Goal: Task Accomplishment & Management: Manage account settings

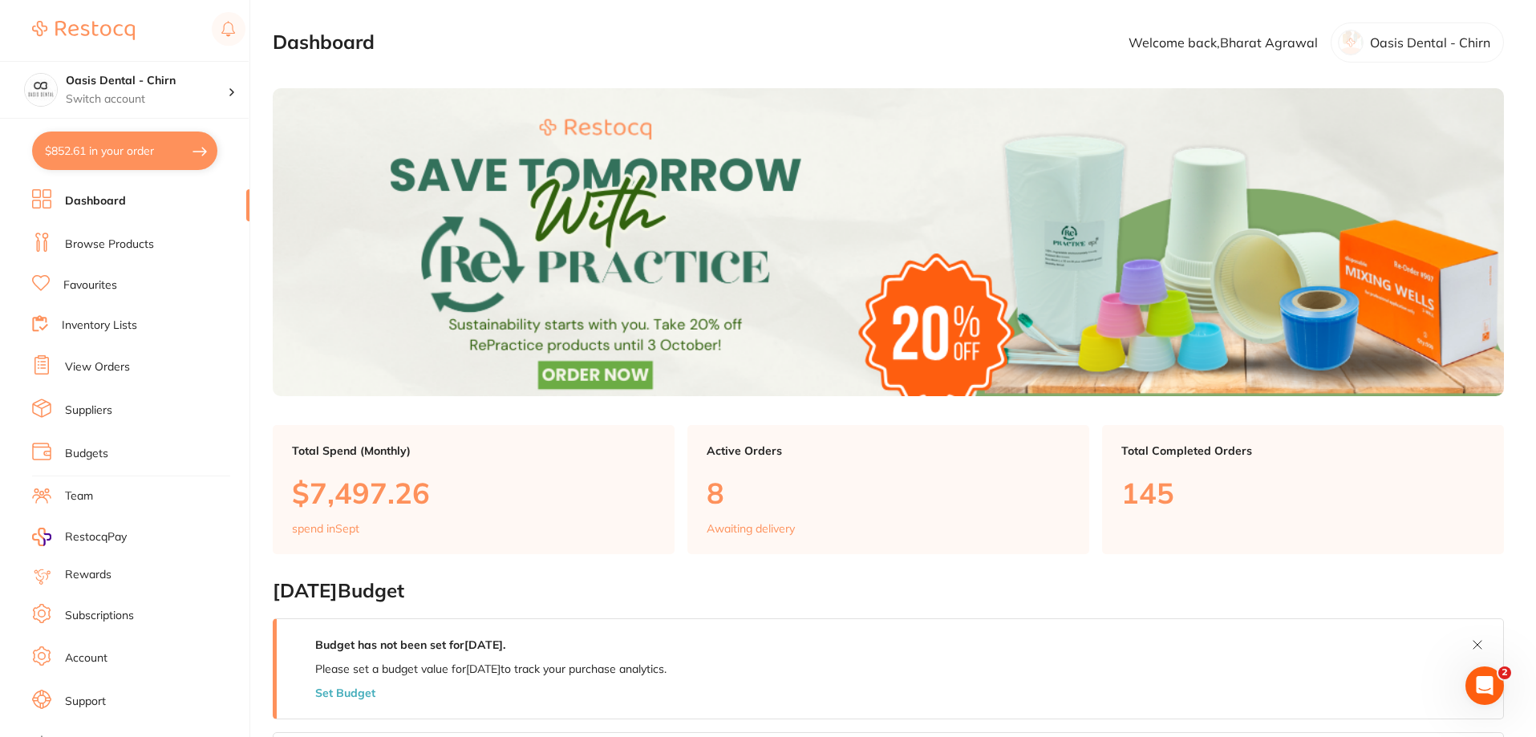
drag, startPoint x: 131, startPoint y: 155, endPoint x: 355, endPoint y: 212, distance: 231.0
click at [132, 156] on button "$852.61 in your order" at bounding box center [124, 151] width 185 height 39
checkbox input "true"
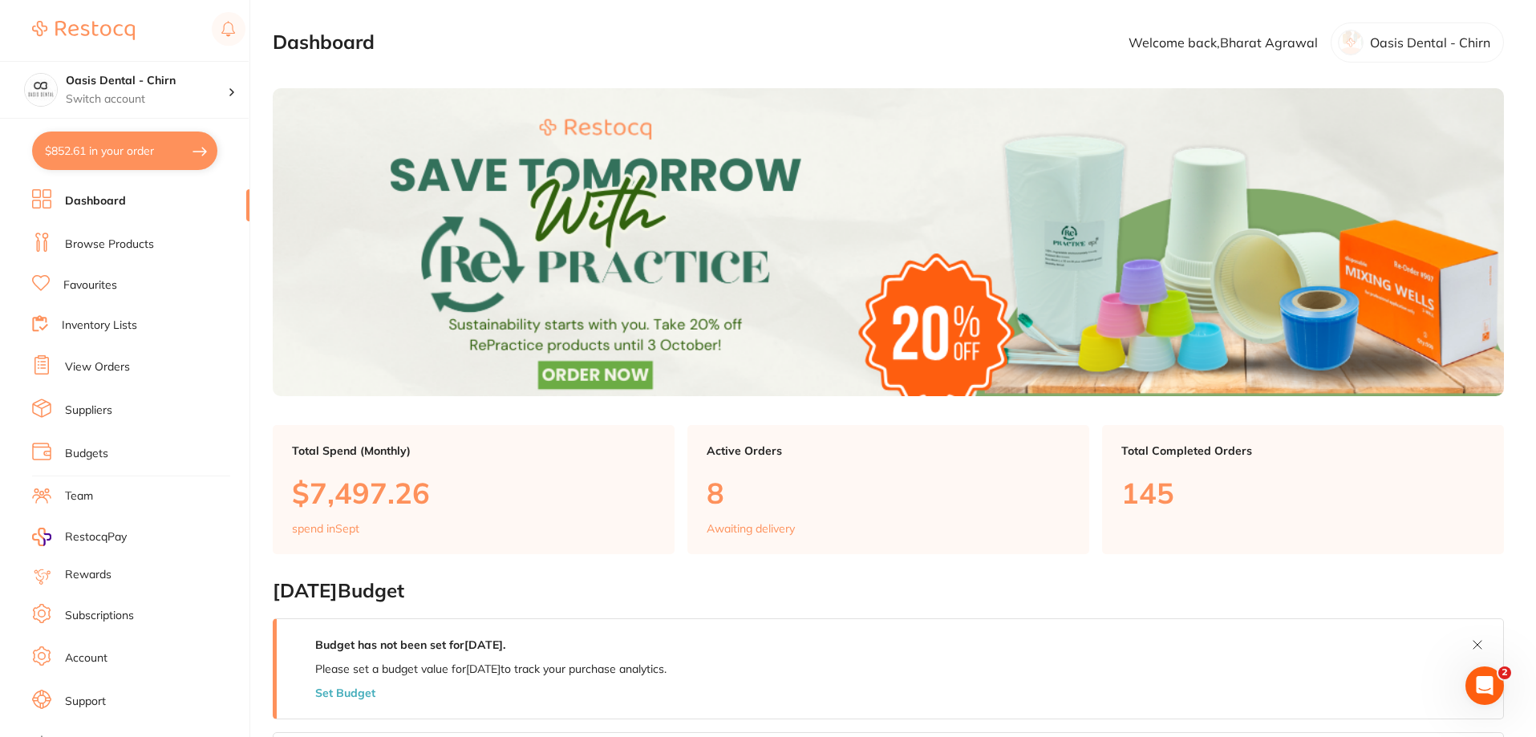
checkbox input "true"
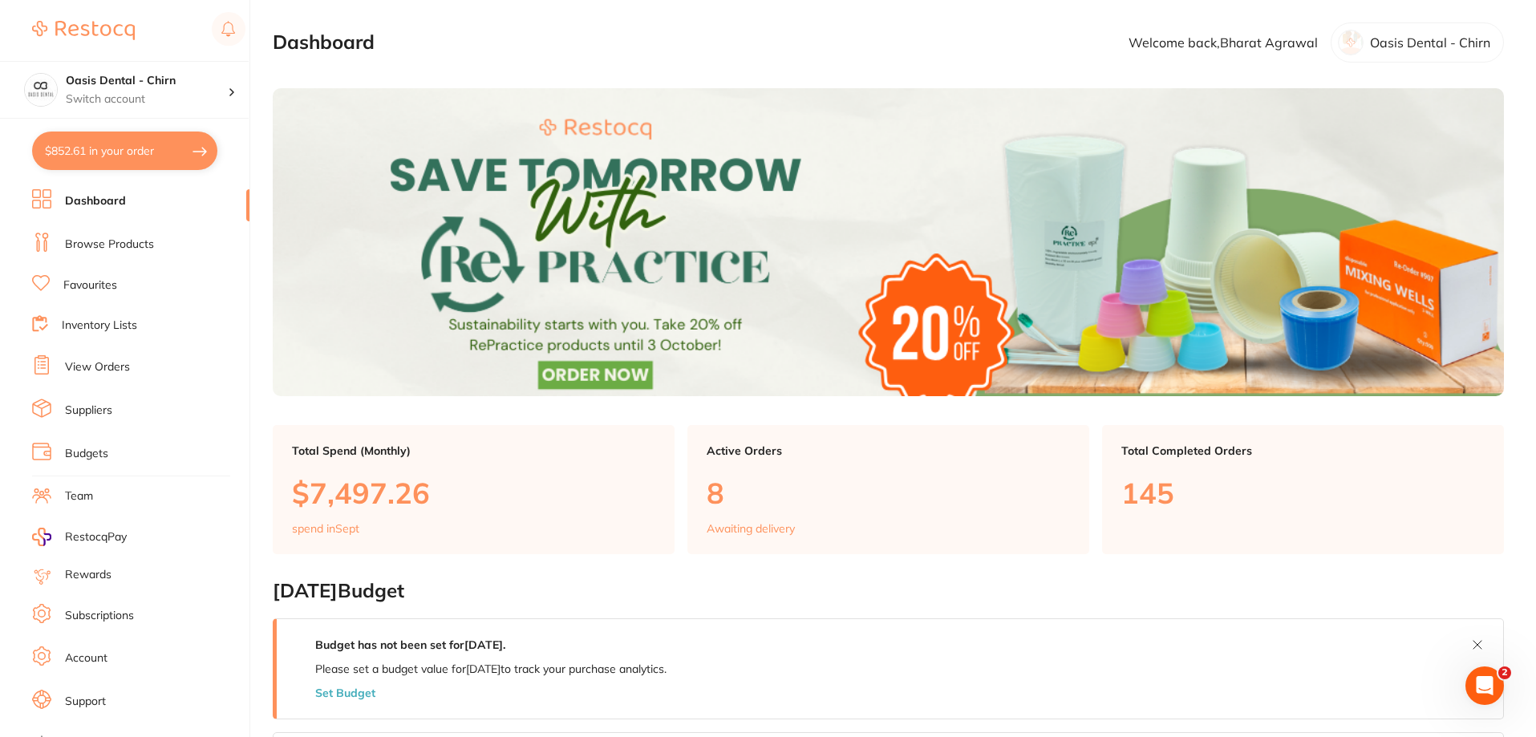
checkbox input "true"
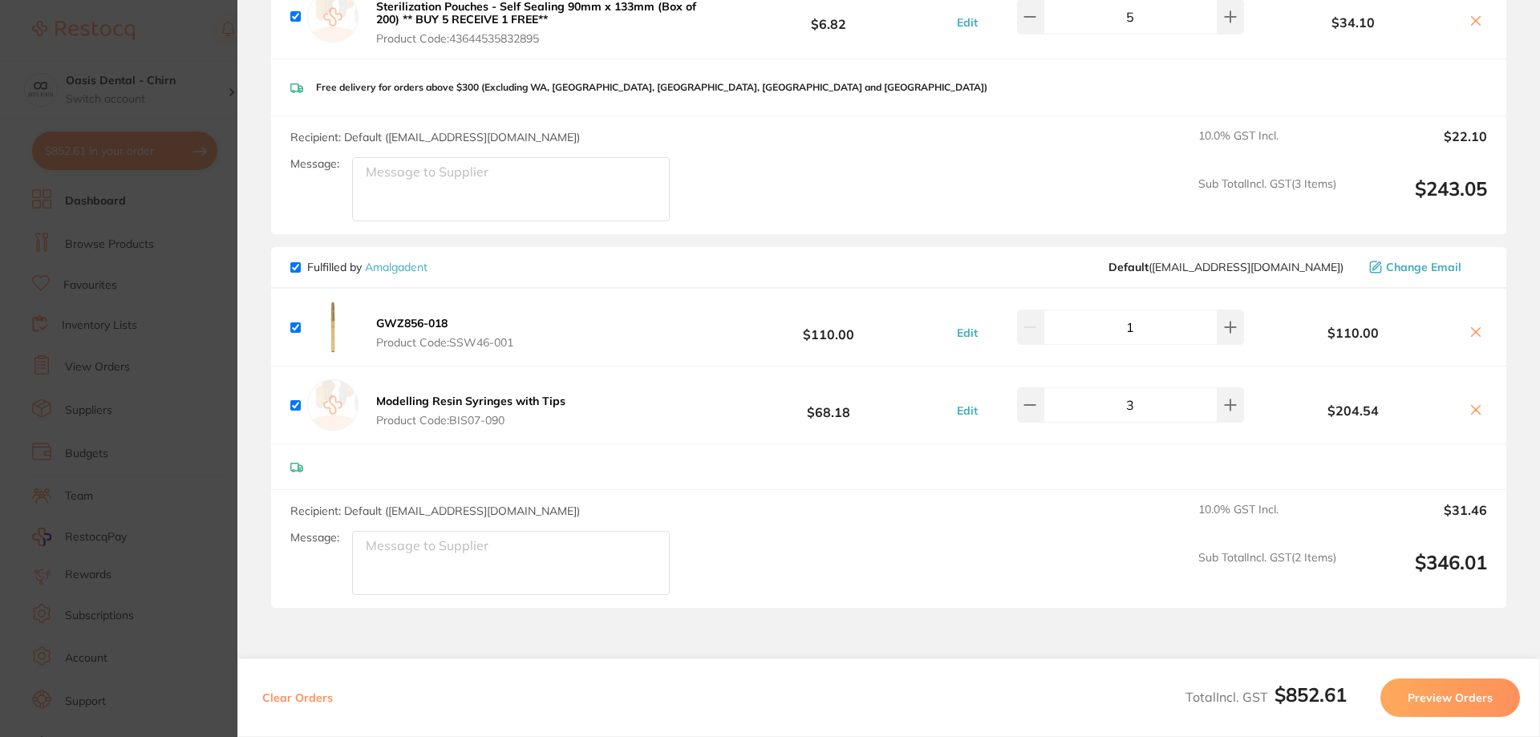
scroll to position [802, 0]
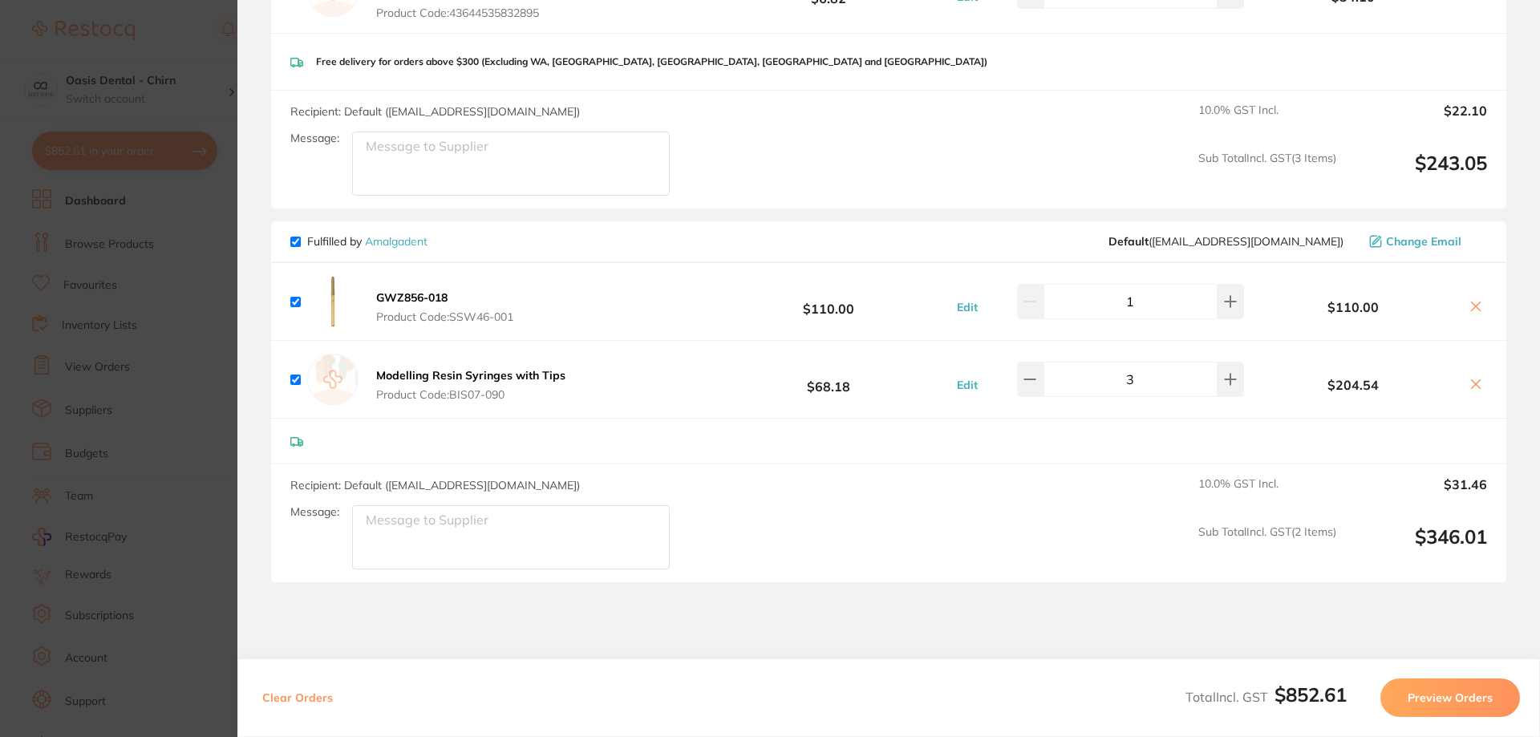
click at [1441, 703] on button "Preview Orders" at bounding box center [1451, 698] width 140 height 39
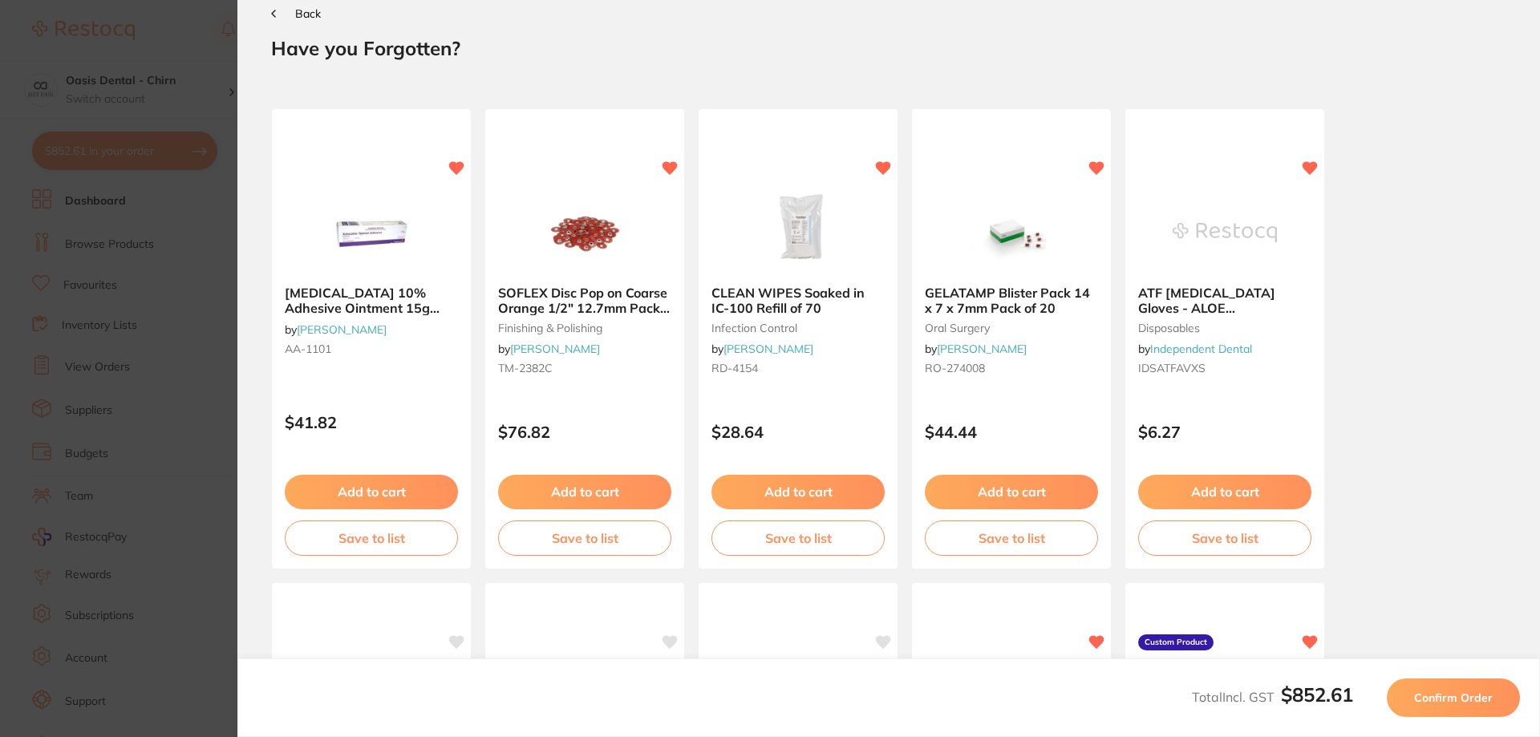
scroll to position [0, 0]
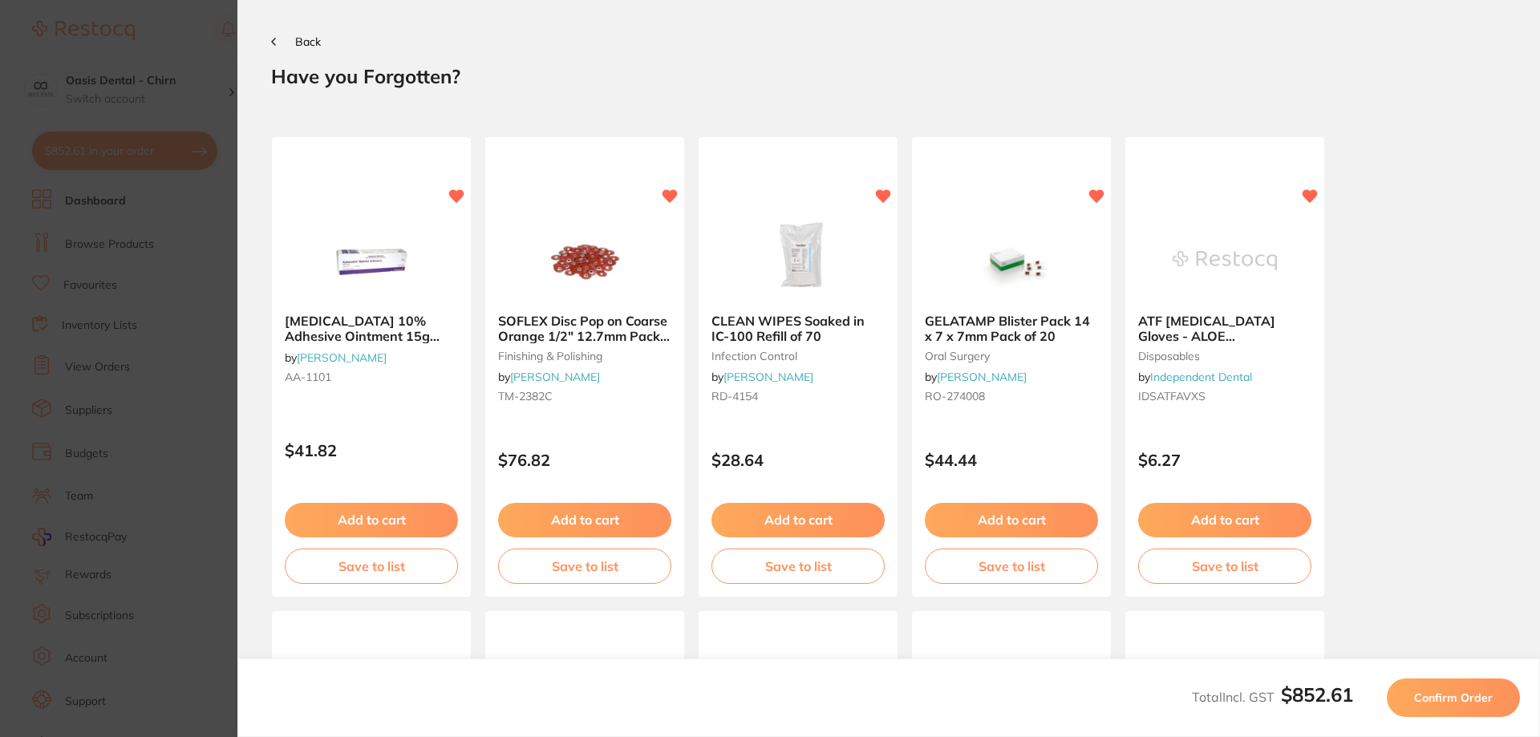
click at [1443, 693] on span "Confirm Order" at bounding box center [1453, 698] width 79 height 14
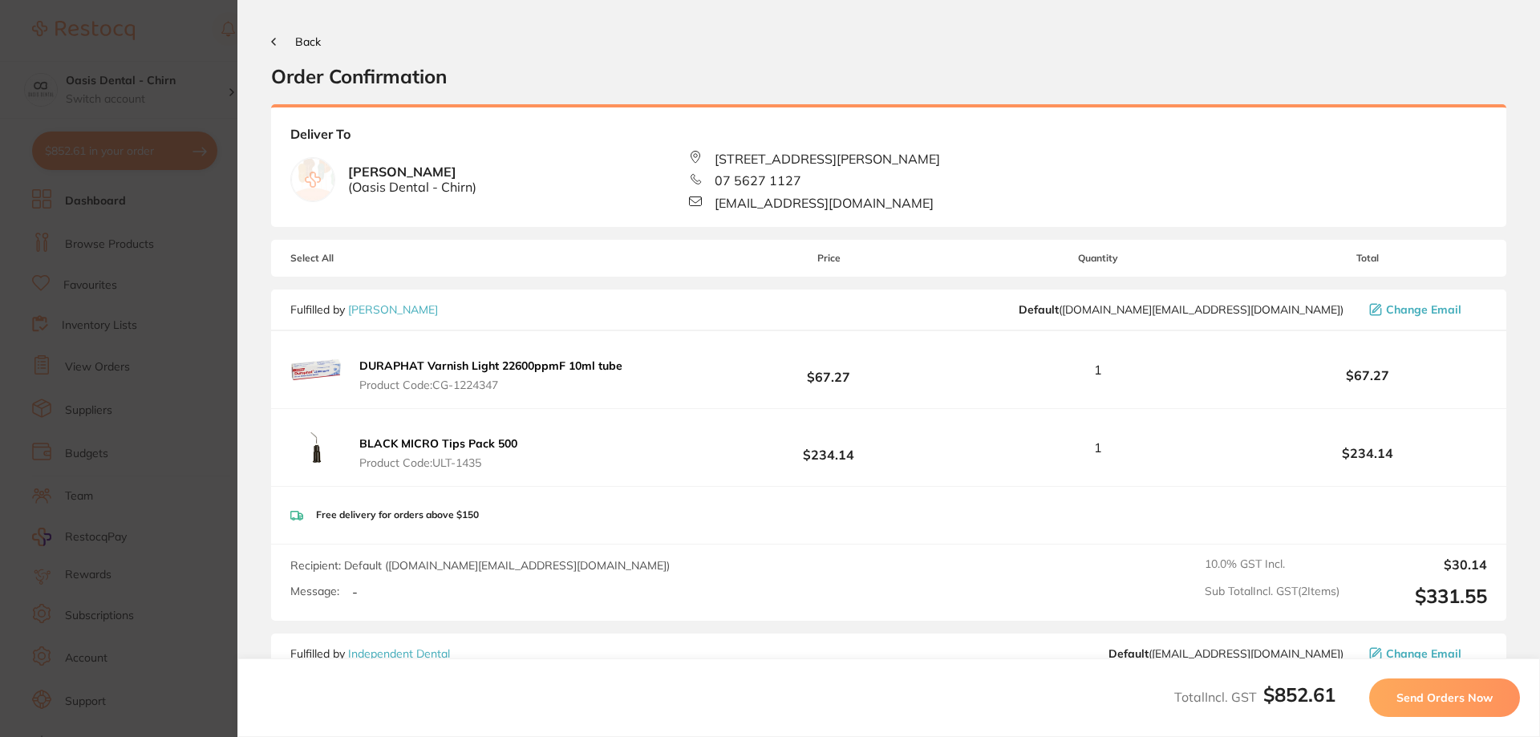
click at [1435, 698] on span "Send Orders Now" at bounding box center [1445, 698] width 96 height 14
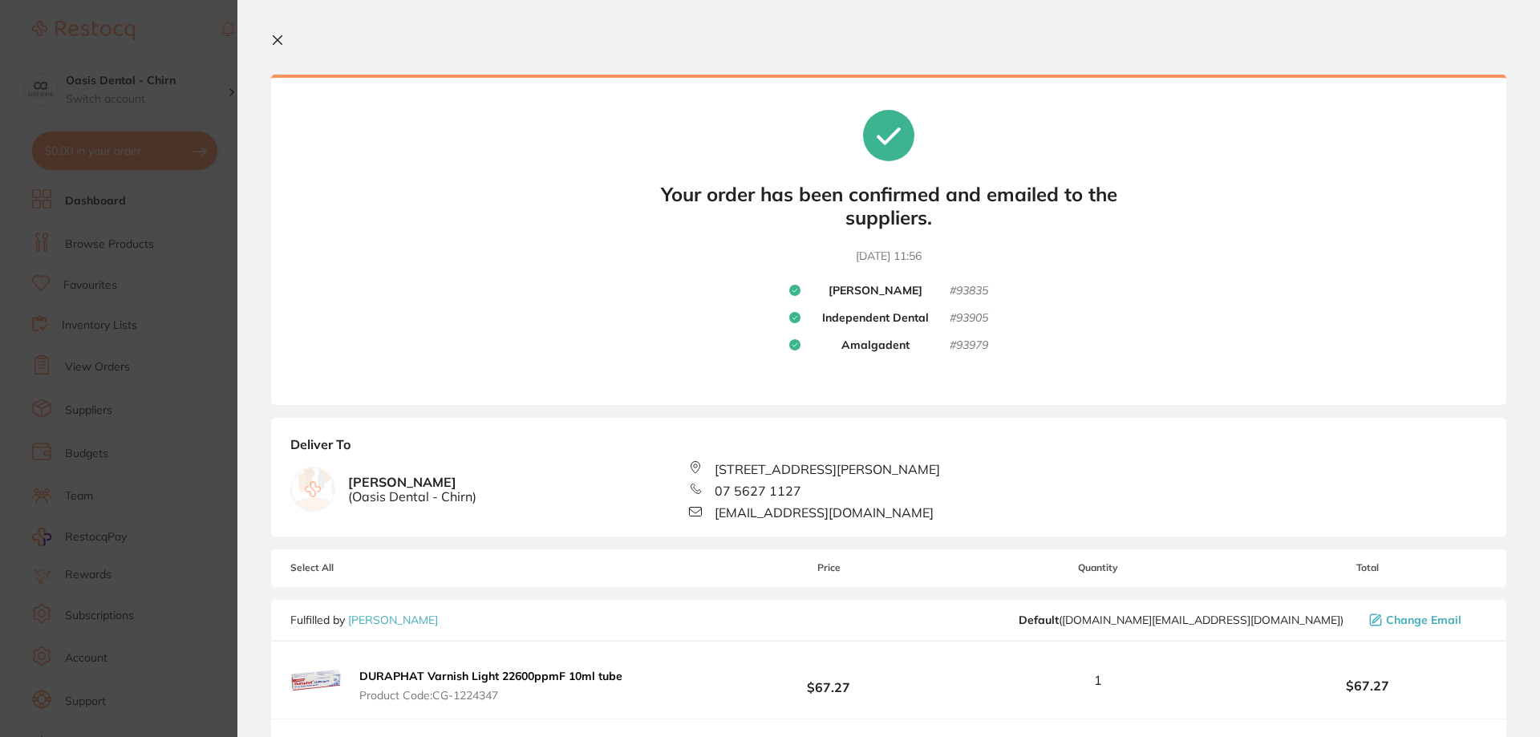
click at [277, 39] on icon at bounding box center [278, 40] width 9 height 9
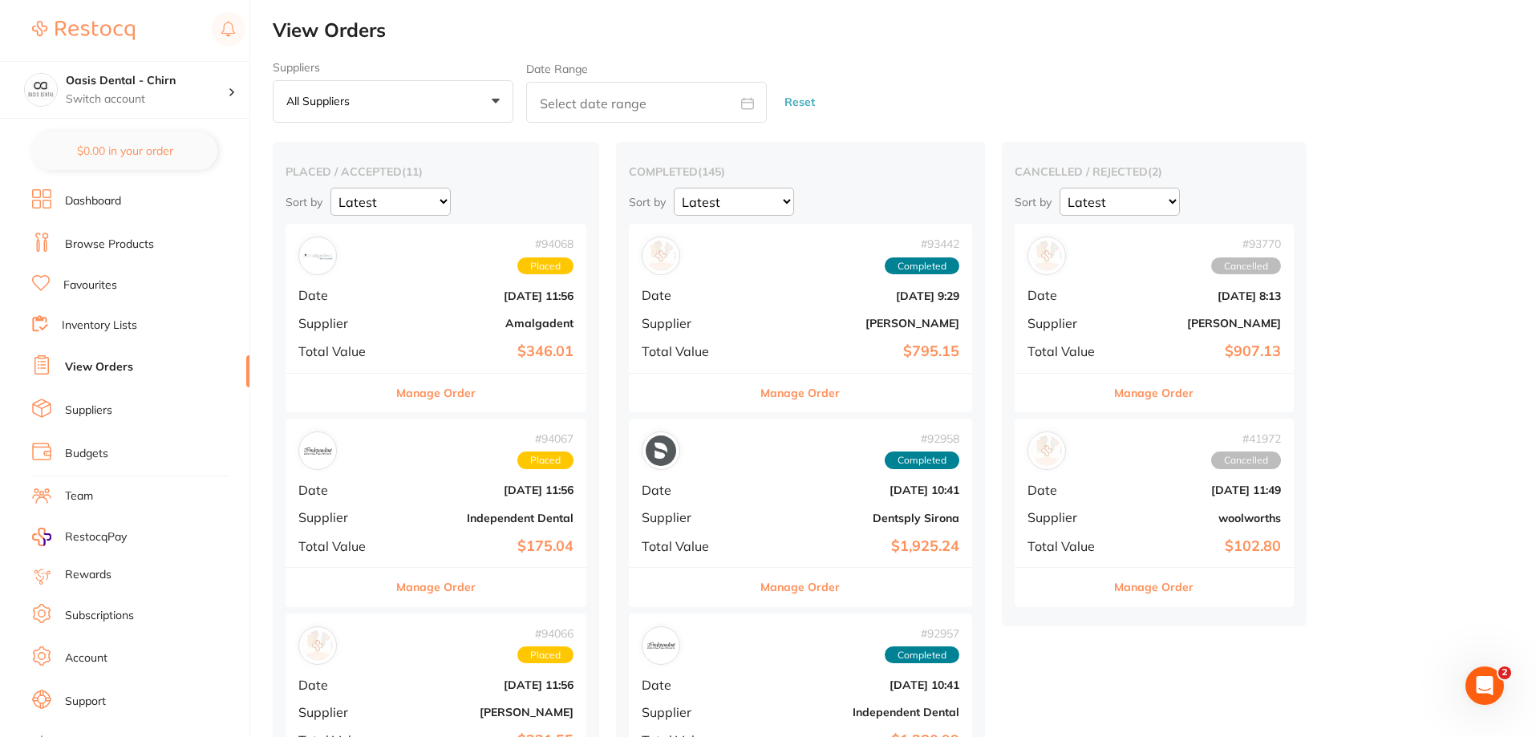
click at [113, 361] on link "View Orders" at bounding box center [99, 367] width 68 height 16
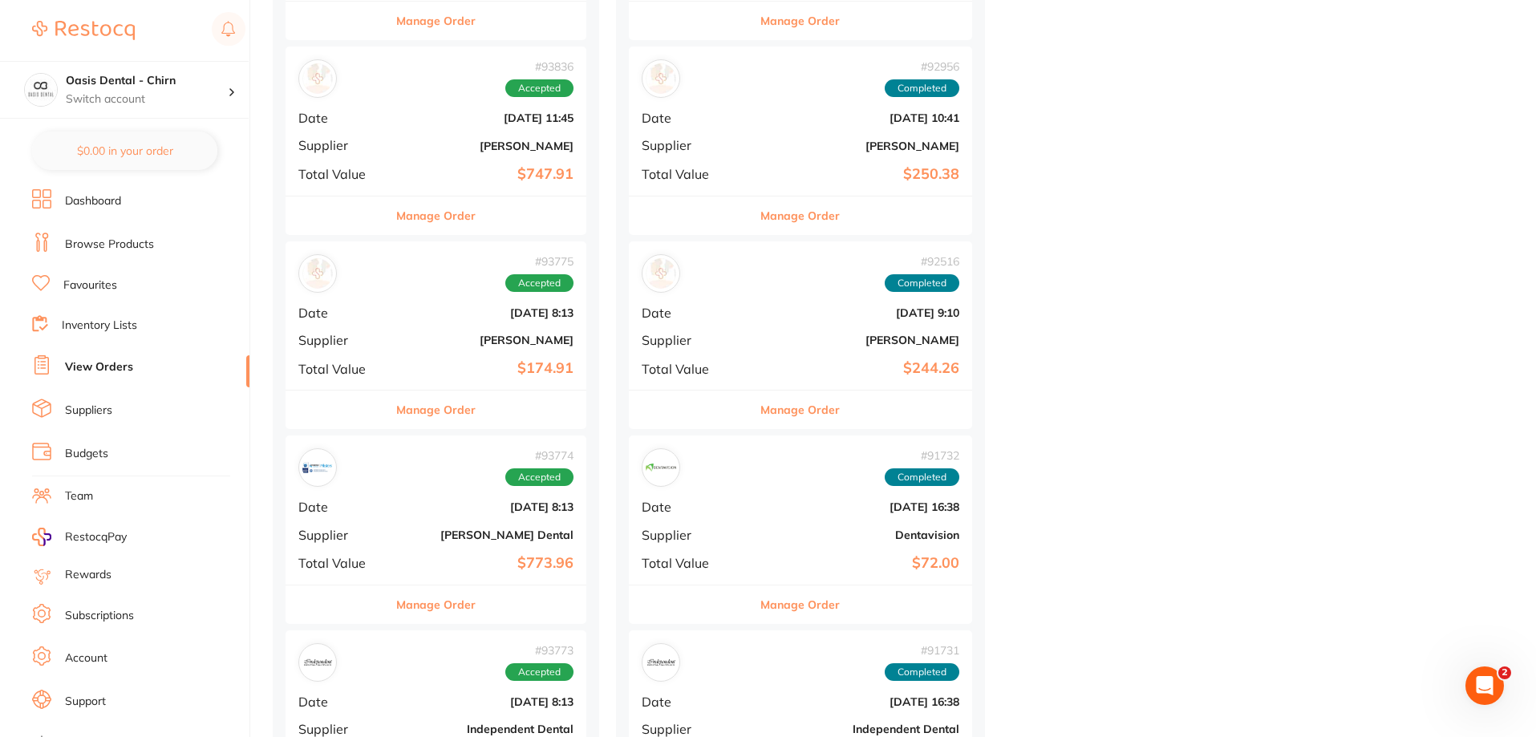
scroll to position [802, 0]
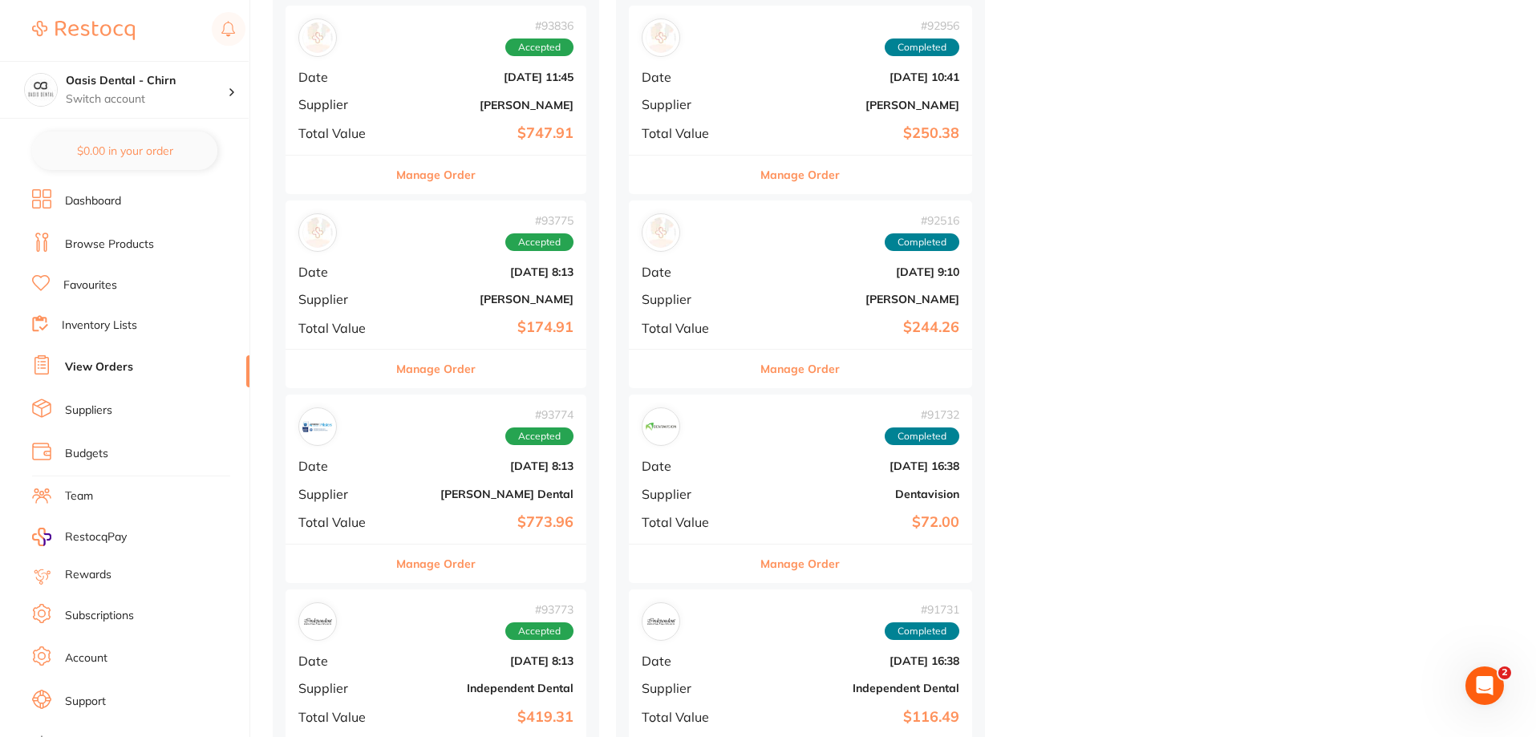
click at [487, 328] on b "$174.91" at bounding box center [486, 327] width 175 height 17
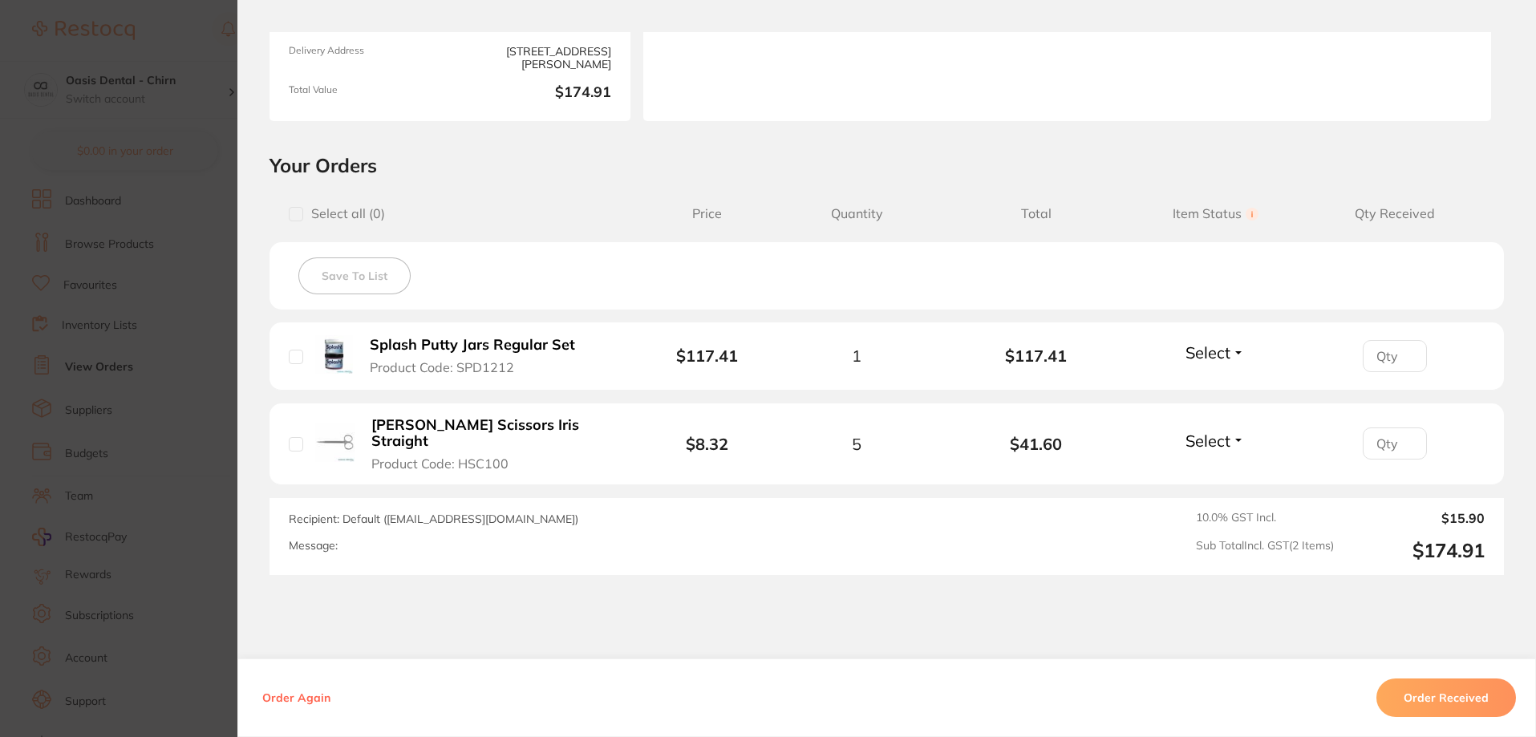
click at [1211, 363] on span "Select" at bounding box center [1208, 353] width 45 height 20
click at [1219, 407] on span "Back Order" at bounding box center [1215, 412] width 49 height 12
click at [1215, 443] on span "Select" at bounding box center [1208, 441] width 45 height 20
click at [1216, 469] on span "Received" at bounding box center [1215, 475] width 41 height 12
